Goal: Transaction & Acquisition: Download file/media

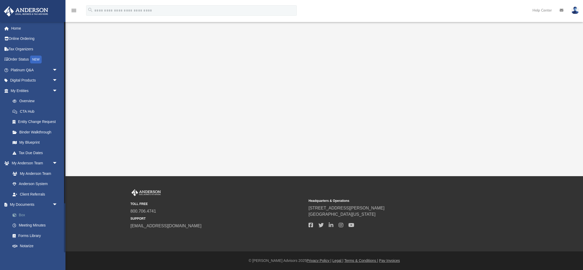
click at [27, 214] on link "Box" at bounding box center [36, 215] width 58 height 10
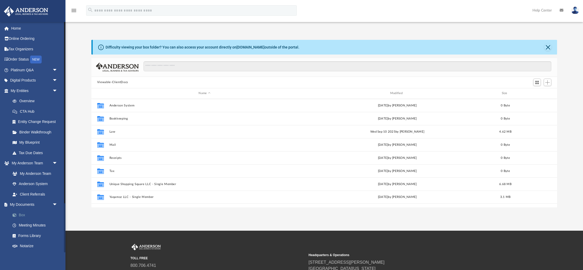
scroll to position [119, 466]
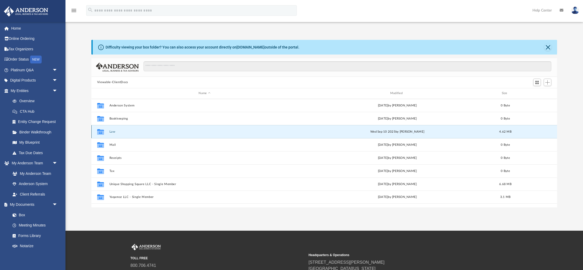
click at [112, 132] on button "Law" at bounding box center [204, 131] width 191 height 3
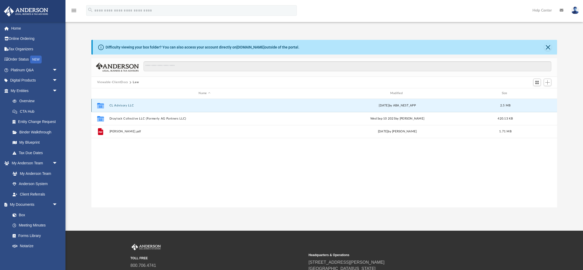
click at [115, 104] on button "CL Advisory LLC" at bounding box center [204, 105] width 191 height 3
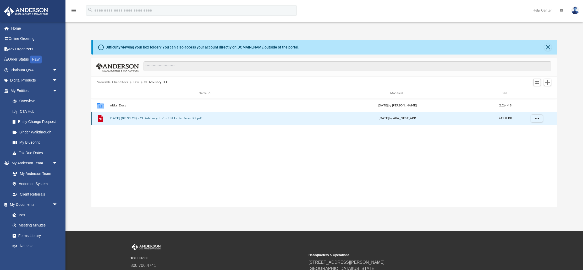
click at [151, 119] on button "[DATE] (09:33:28) - CL Advisory LLC - EIN Letter from IRS.pdf" at bounding box center [204, 118] width 191 height 3
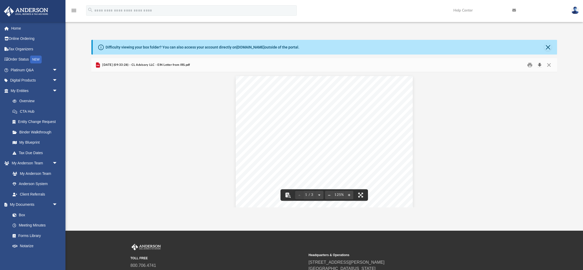
click at [540, 67] on button "Download" at bounding box center [539, 65] width 9 height 8
click at [551, 66] on button "Close" at bounding box center [549, 65] width 9 height 8
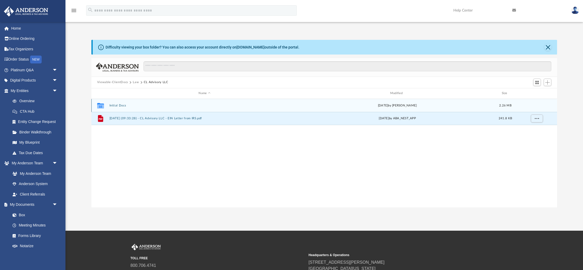
click at [117, 105] on button "Initial Docs" at bounding box center [204, 105] width 191 height 3
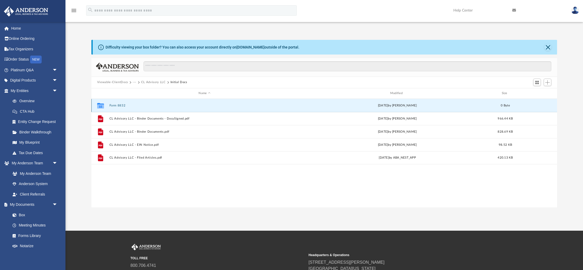
click at [116, 104] on button "Form 8832" at bounding box center [204, 105] width 191 height 3
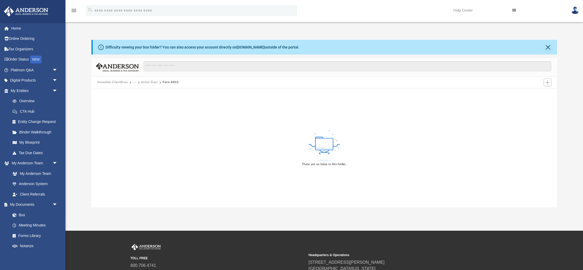
click at [147, 82] on button "Initial Docs" at bounding box center [149, 82] width 17 height 5
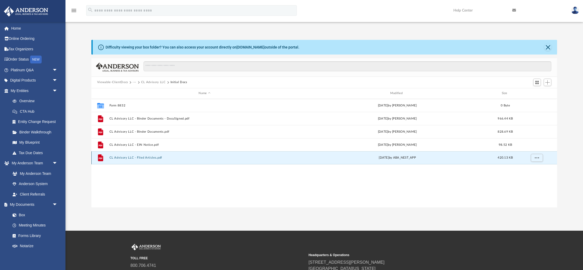
click at [122, 157] on button "CL Advisory LLC - Filed Articles.pdf" at bounding box center [204, 157] width 191 height 3
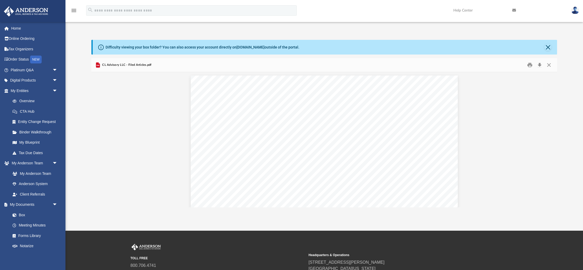
scroll to position [0, 0]
click at [539, 66] on button "Download" at bounding box center [539, 65] width 9 height 8
drag, startPoint x: 548, startPoint y: 66, endPoint x: 550, endPoint y: 73, distance: 7.1
click at [548, 67] on button "Close" at bounding box center [549, 65] width 9 height 8
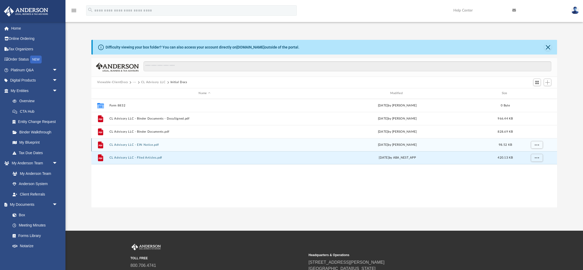
click at [141, 144] on button "CL Advisory LLC - EIN Notice.pdf" at bounding box center [204, 144] width 191 height 3
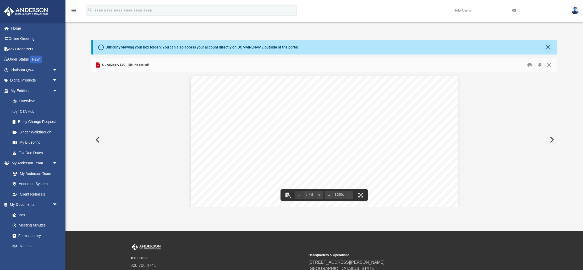
click at [539, 66] on button "Download" at bounding box center [539, 65] width 9 height 8
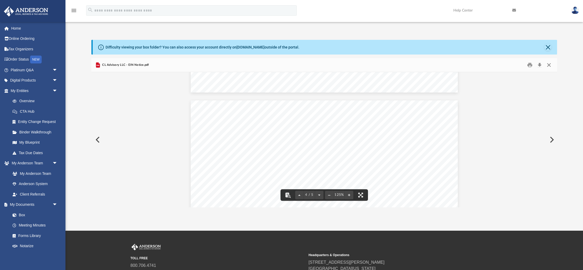
click at [550, 64] on button "Close" at bounding box center [549, 65] width 9 height 8
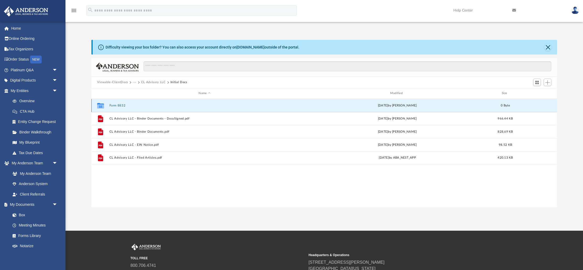
click at [117, 105] on button "Form 8832" at bounding box center [204, 105] width 191 height 3
